Goal: Check status: Check status

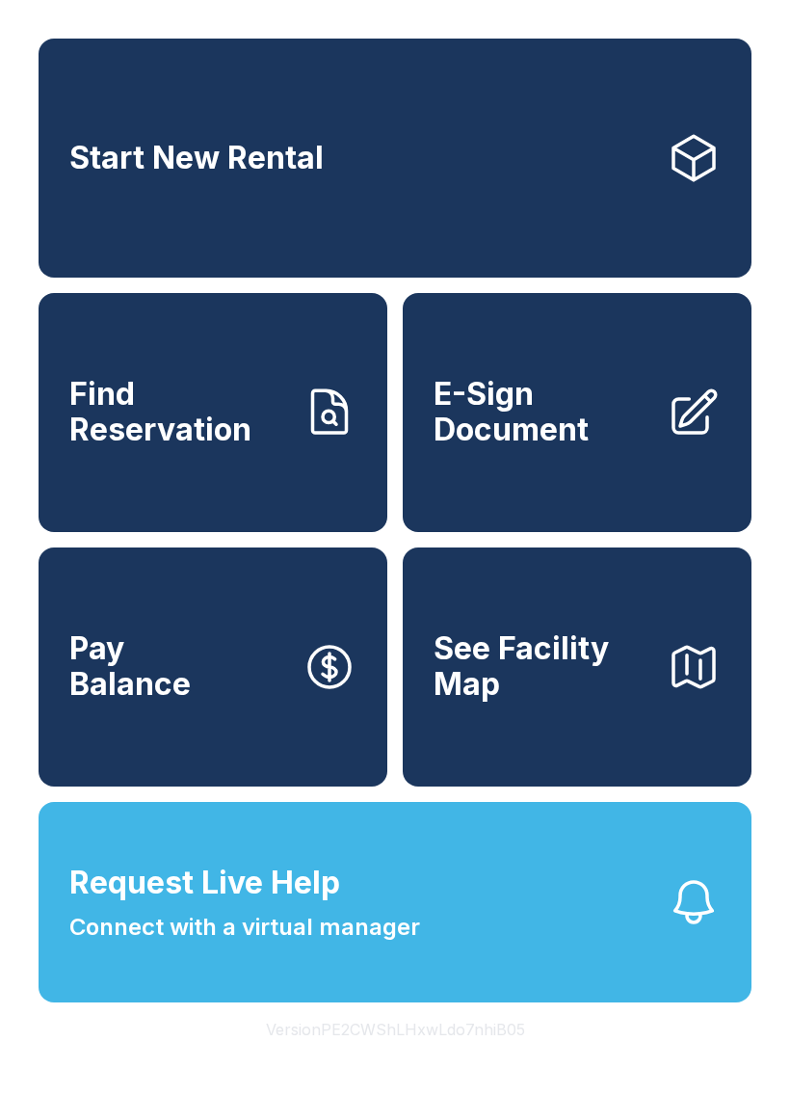
click at [189, 472] on link "Find Reservation" at bounding box center [213, 412] width 349 height 239
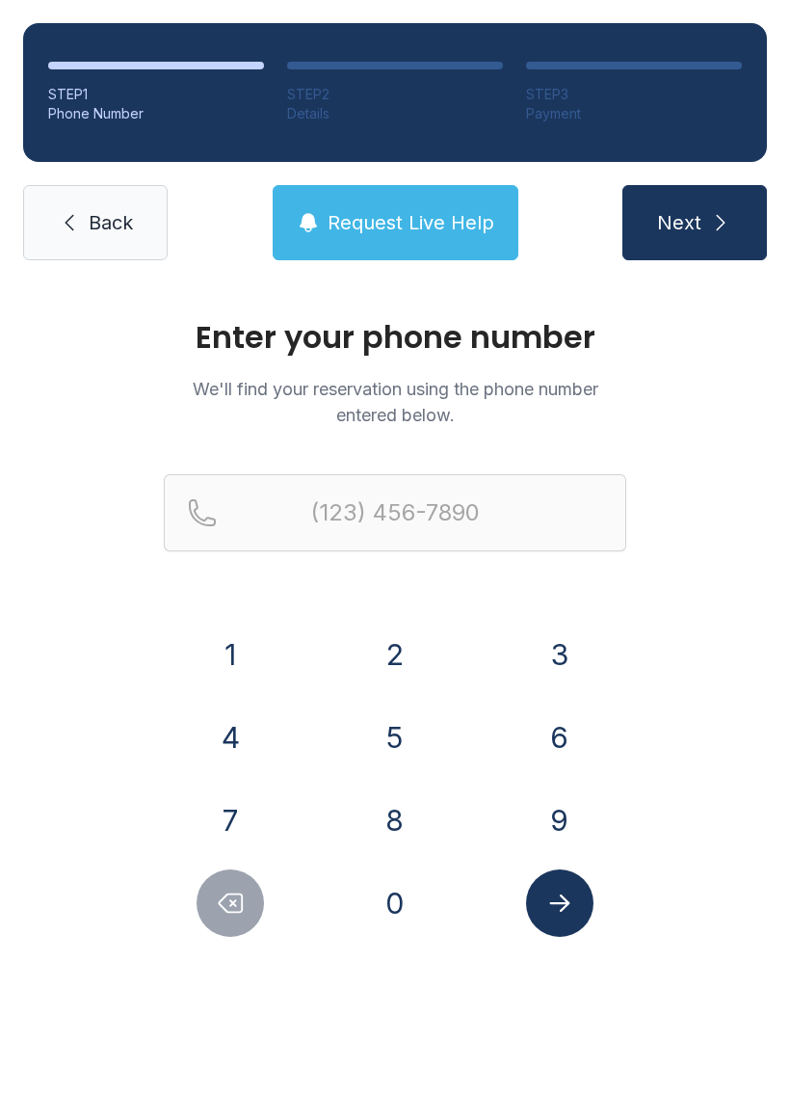
click at [407, 789] on button "8" at bounding box center [394, 819] width 67 height 67
click at [415, 738] on button "5" at bounding box center [394, 736] width 67 height 67
click at [263, 743] on button "4" at bounding box center [230, 736] width 67 height 67
click at [404, 667] on button "2" at bounding box center [394, 654] width 67 height 67
click at [251, 677] on button "1" at bounding box center [230, 654] width 67 height 67
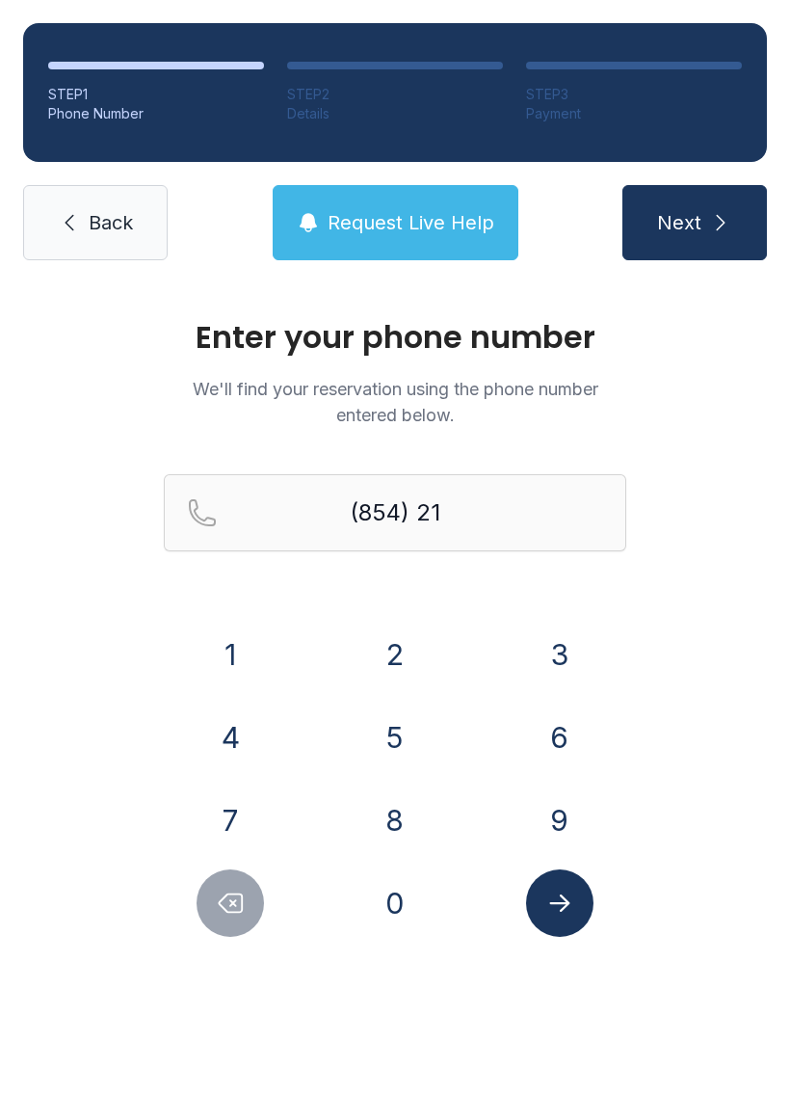
click at [397, 882] on button "0" at bounding box center [394, 902] width 67 height 67
click at [545, 764] on button "6" at bounding box center [559, 736] width 67 height 67
click at [264, 650] on button "1" at bounding box center [230, 654] width 67 height 67
click at [239, 813] on button "7" at bounding box center [230, 819] width 67 height 67
click at [238, 813] on button "7" at bounding box center [230, 819] width 67 height 67
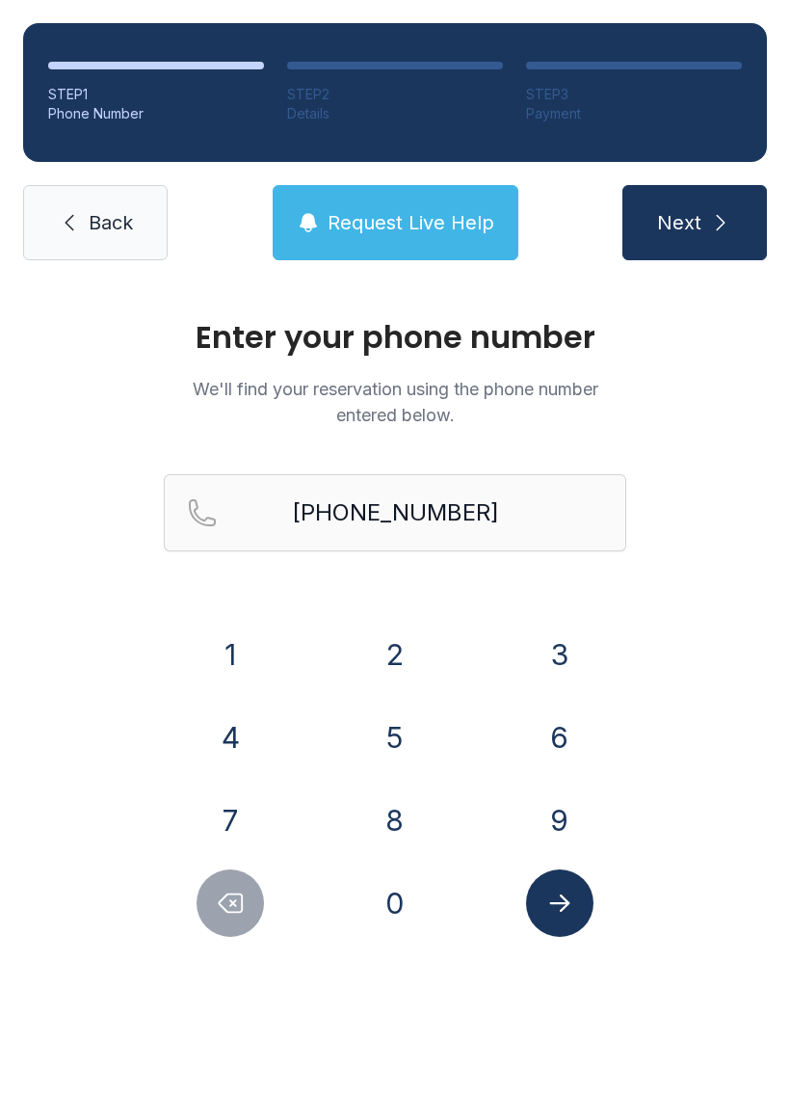
click at [562, 907] on icon "Submit lookup form" at bounding box center [559, 903] width 29 height 29
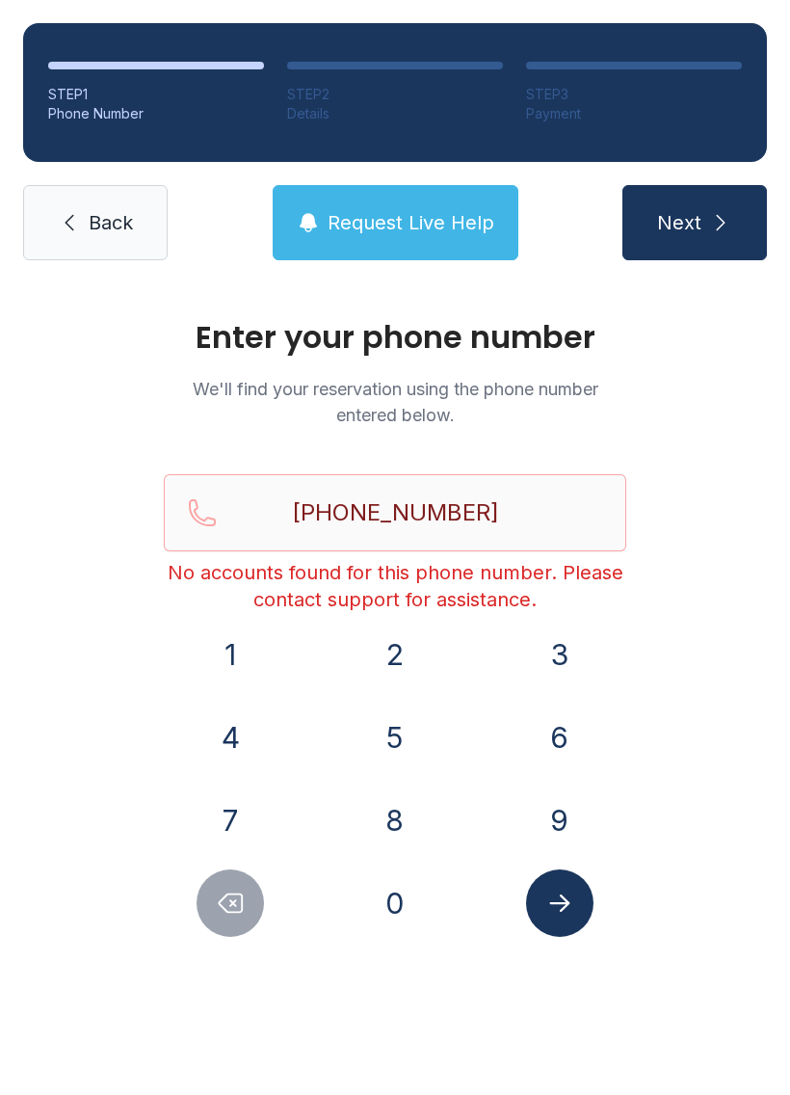
click at [231, 905] on icon "Delete number" at bounding box center [231, 903] width 23 height 18
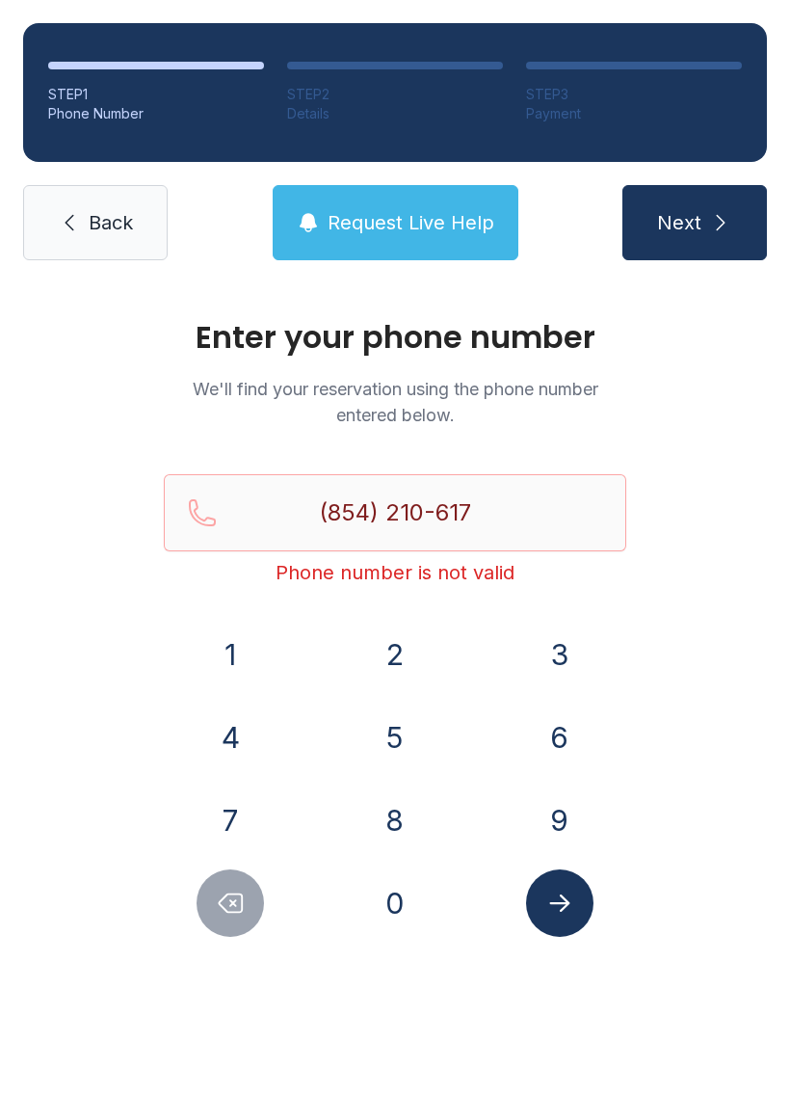
click at [231, 904] on icon "Delete number" at bounding box center [231, 903] width 23 height 18
click at [237, 894] on icon "Delete number" at bounding box center [231, 903] width 23 height 18
click at [240, 894] on icon "Delete number" at bounding box center [231, 903] width 23 height 18
click at [239, 894] on icon "Delete number" at bounding box center [231, 903] width 23 height 18
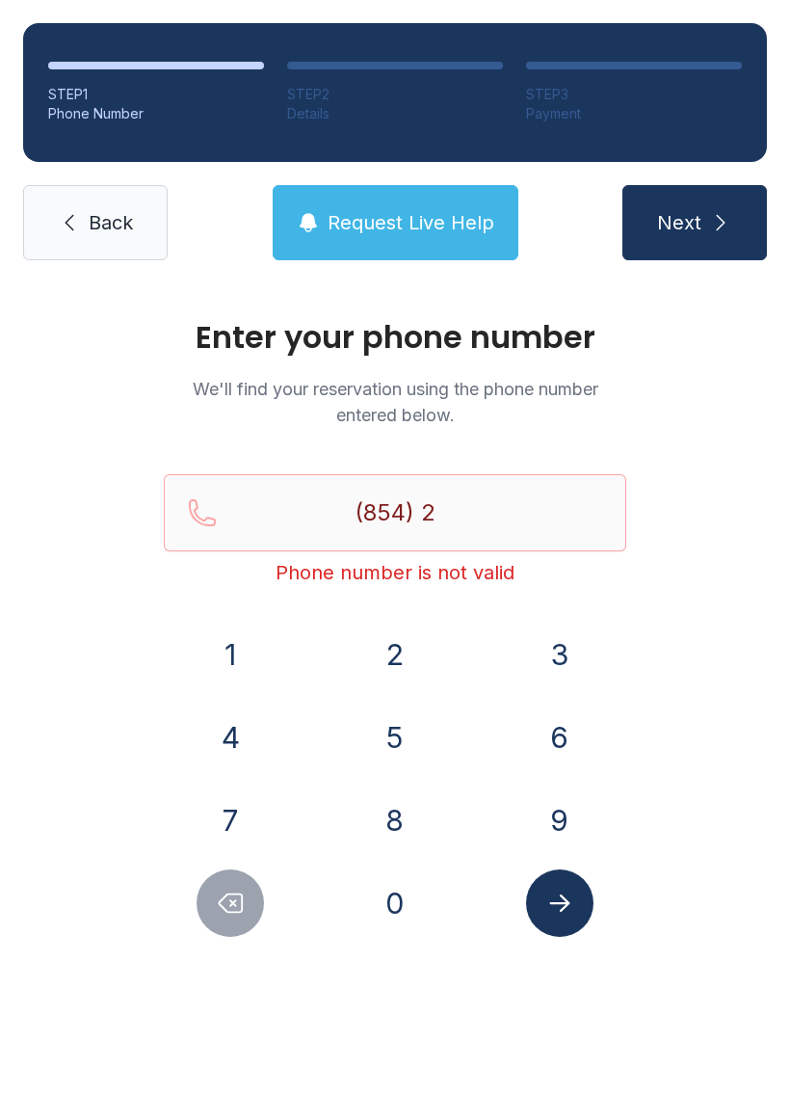
click at [247, 717] on button "4" at bounding box center [230, 736] width 67 height 67
click at [414, 899] on button "0" at bounding box center [394, 902] width 67 height 67
click at [570, 752] on button "6" at bounding box center [559, 736] width 67 height 67
click at [247, 650] on button "1" at bounding box center [230, 654] width 67 height 67
click at [252, 802] on button "7" at bounding box center [230, 819] width 67 height 67
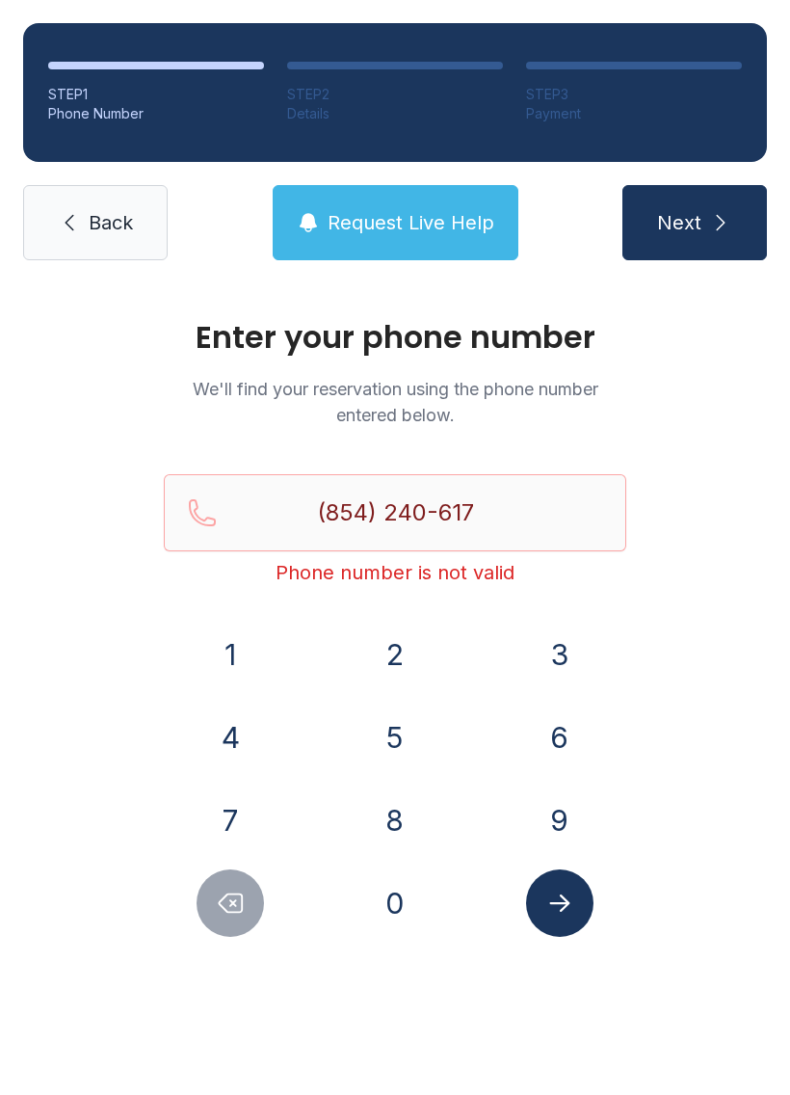
click at [251, 802] on button "7" at bounding box center [230, 819] width 67 height 67
type input "[PHONE_NUMBER]"
click at [574, 913] on button "Submit lookup form" at bounding box center [559, 902] width 67 height 67
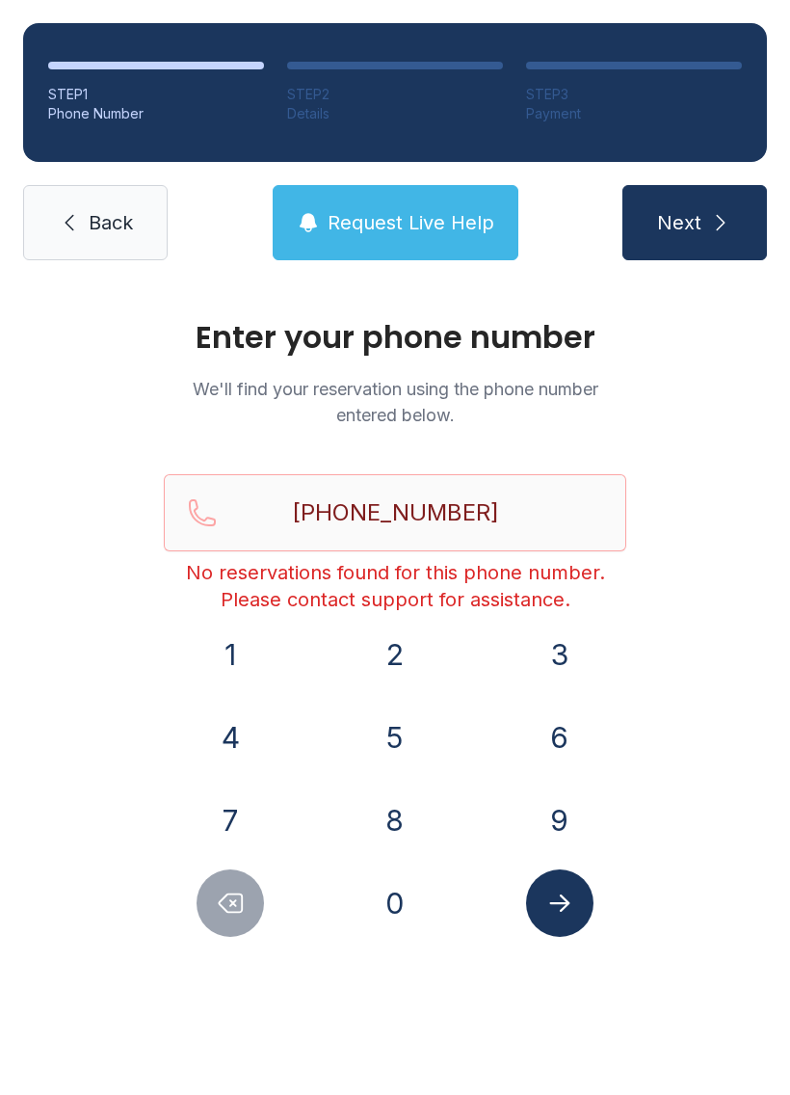
click at [132, 236] on link "Back" at bounding box center [95, 222] width 145 height 75
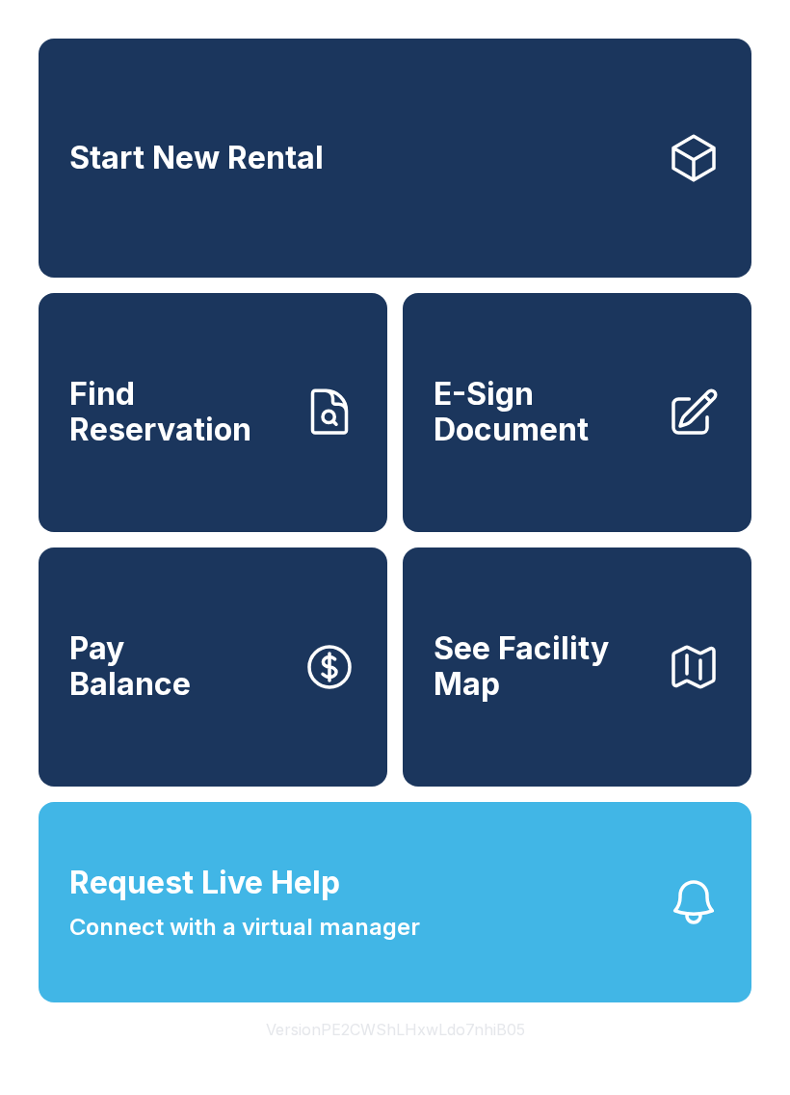
click at [170, 420] on span "Find Reservation" at bounding box center [178, 412] width 218 height 70
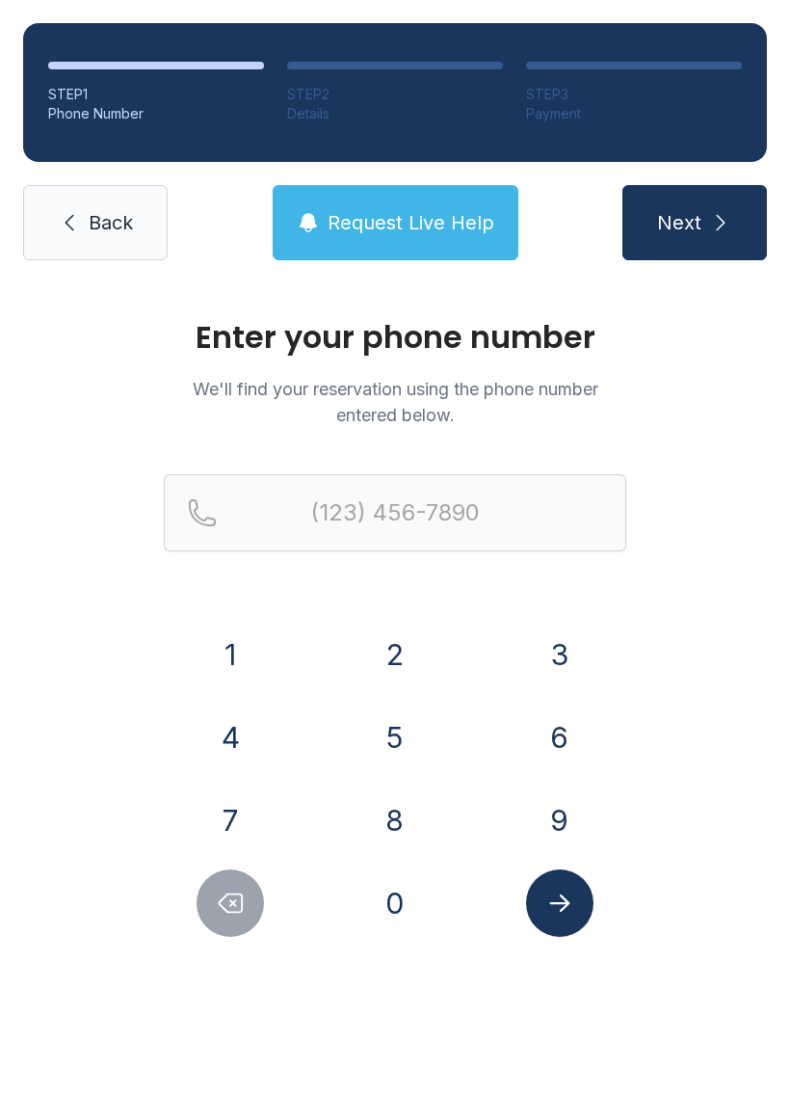
click at [402, 814] on button "8" at bounding box center [394, 819] width 67 height 67
click at [392, 735] on button "5" at bounding box center [394, 736] width 67 height 67
click at [242, 707] on button "4" at bounding box center [230, 736] width 67 height 67
click at [380, 667] on button "2" at bounding box center [394, 654] width 67 height 67
click at [228, 727] on button "4" at bounding box center [230, 736] width 67 height 67
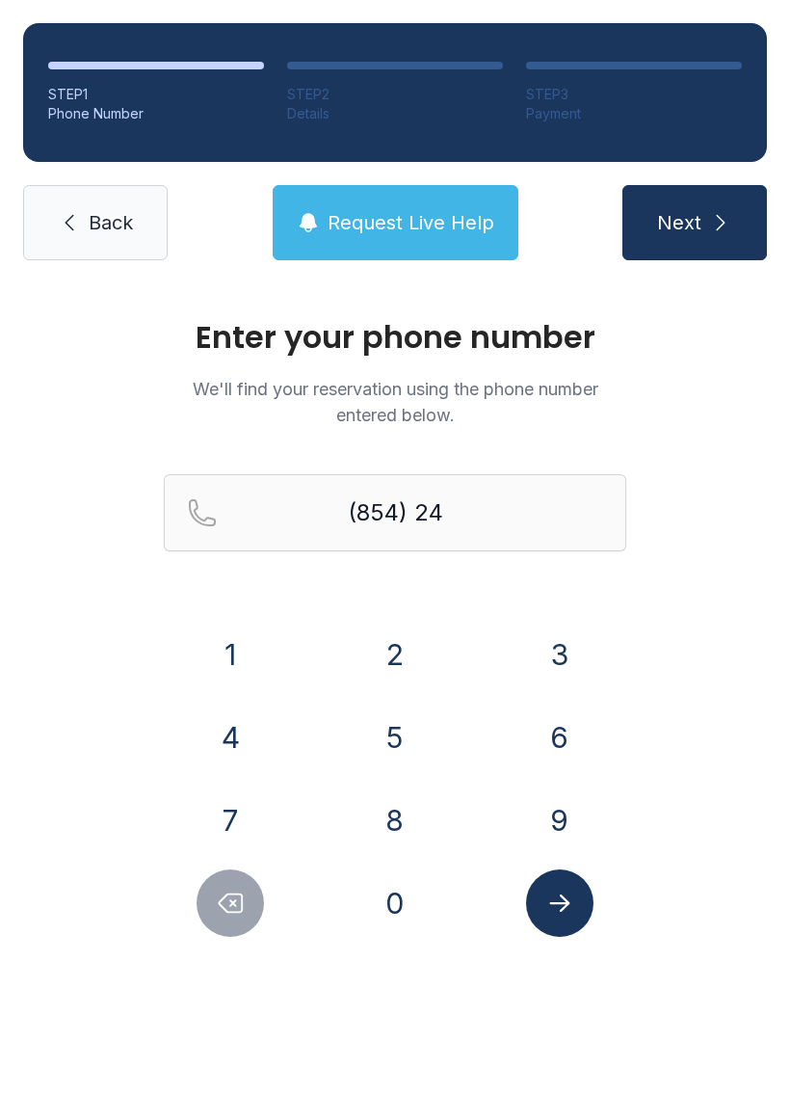
click at [386, 890] on button "0" at bounding box center [394, 902] width 67 height 67
click at [567, 754] on button "6" at bounding box center [559, 736] width 67 height 67
click at [228, 648] on button "1" at bounding box center [230, 654] width 67 height 67
click at [238, 804] on button "7" at bounding box center [230, 819] width 67 height 67
click at [245, 809] on button "7" at bounding box center [230, 819] width 67 height 67
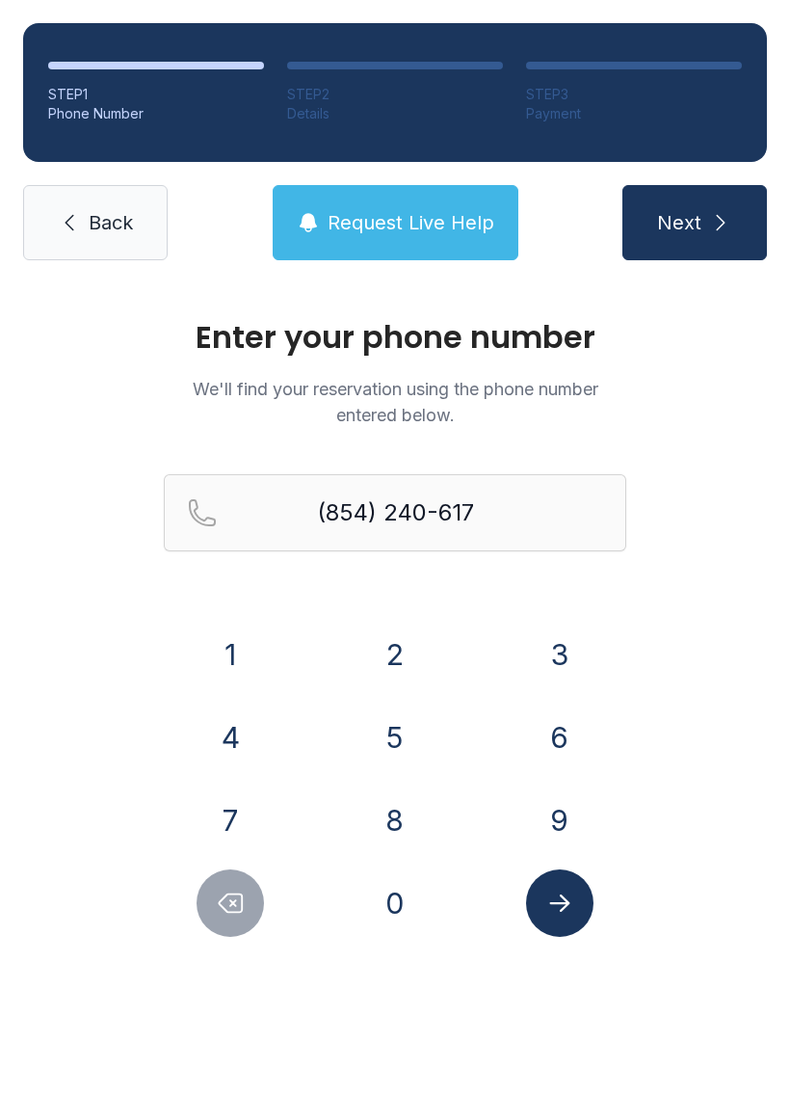
type input "[PHONE_NUMBER]"
click at [551, 895] on icon "Submit lookup form" at bounding box center [559, 903] width 29 height 29
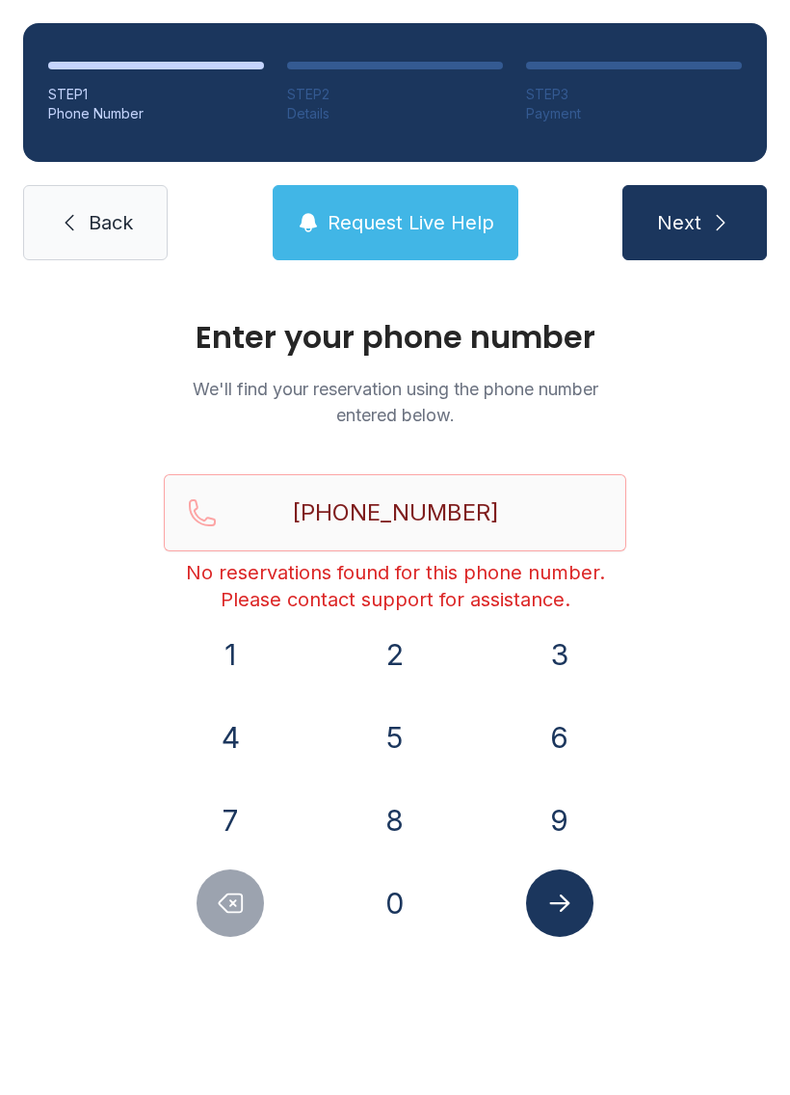
click at [732, 228] on button "Next" at bounding box center [695, 222] width 145 height 75
click at [394, 218] on span "Request Live Help" at bounding box center [411, 222] width 167 height 27
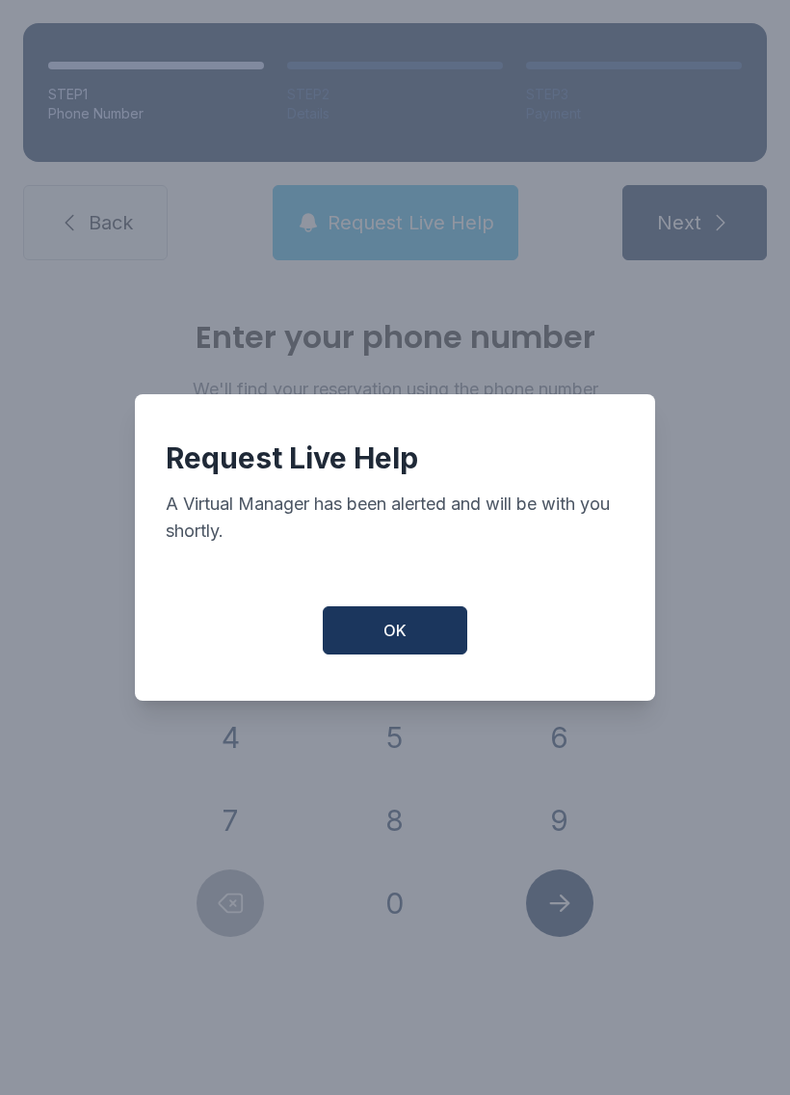
click at [403, 654] on button "OK" at bounding box center [395, 630] width 145 height 48
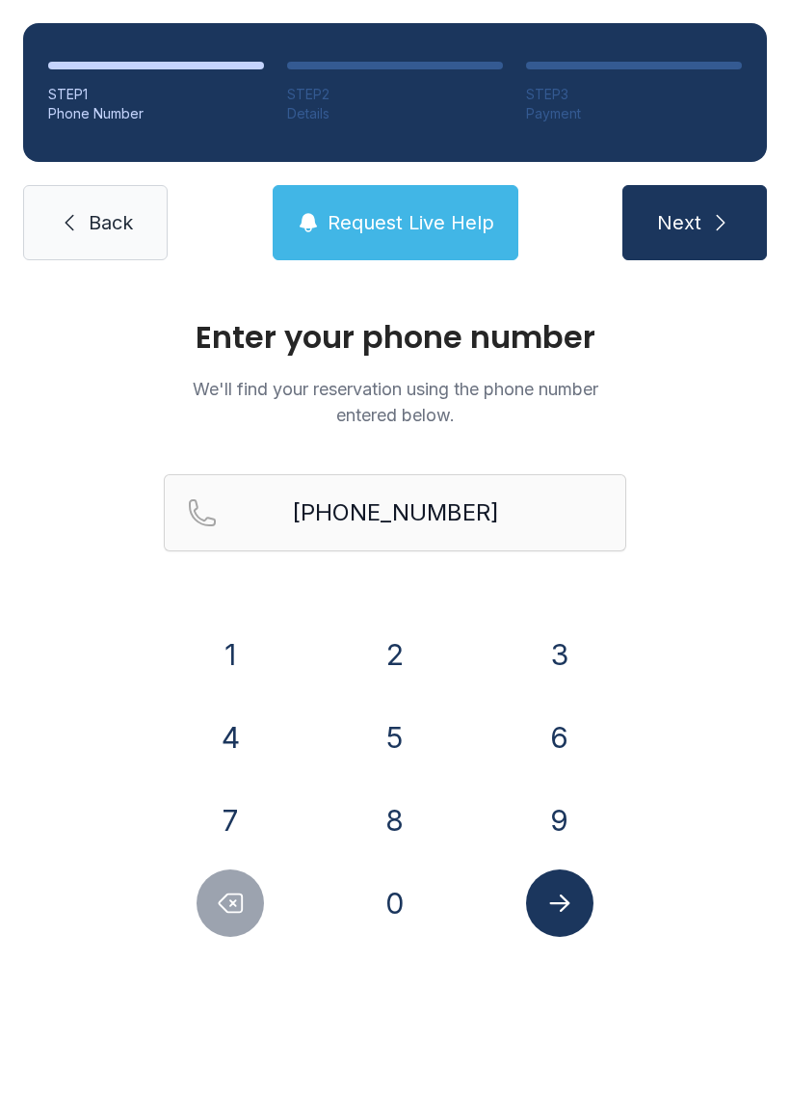
click at [380, 220] on span "Request Live Help" at bounding box center [411, 222] width 167 height 27
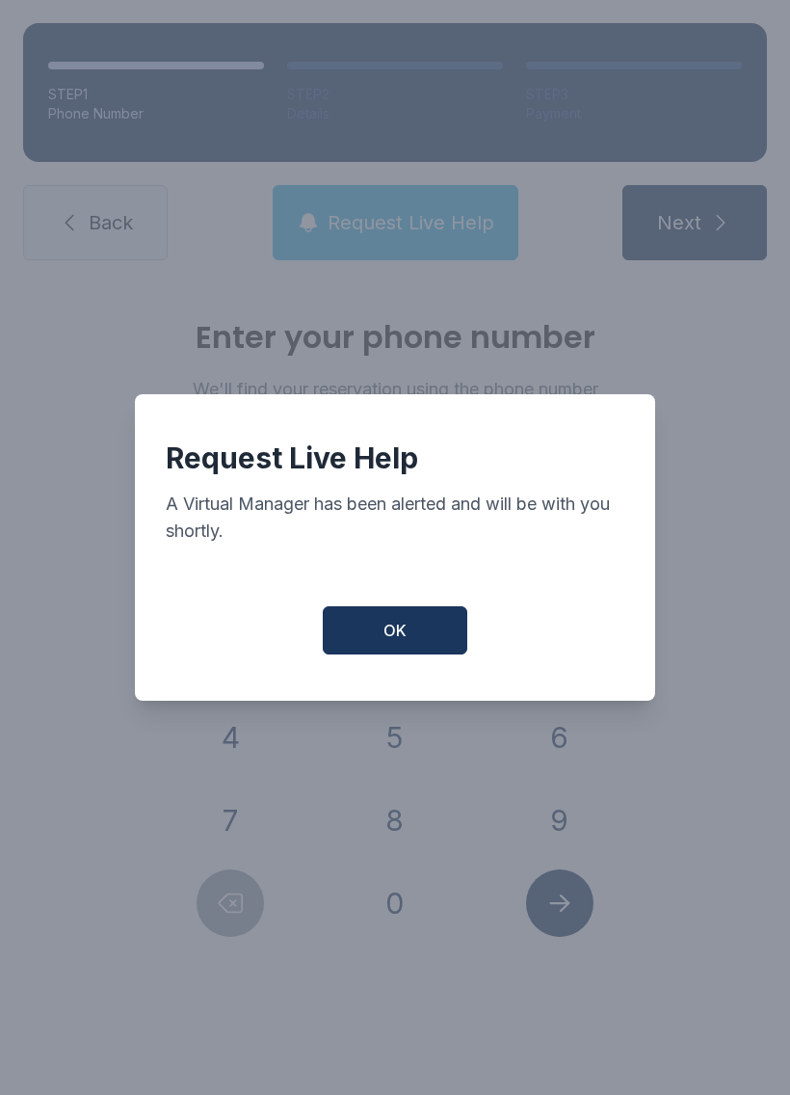
click at [367, 629] on button "OK" at bounding box center [395, 630] width 145 height 48
